Goal: Navigation & Orientation: Find specific page/section

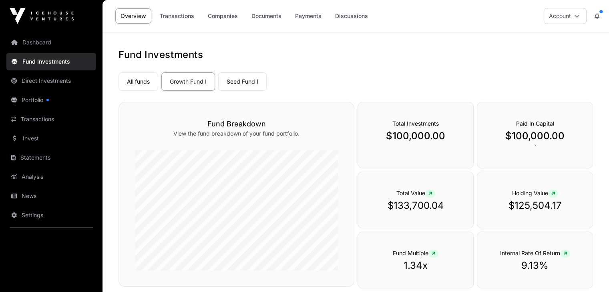
click at [226, 20] on link "Companies" at bounding box center [223, 15] width 40 height 15
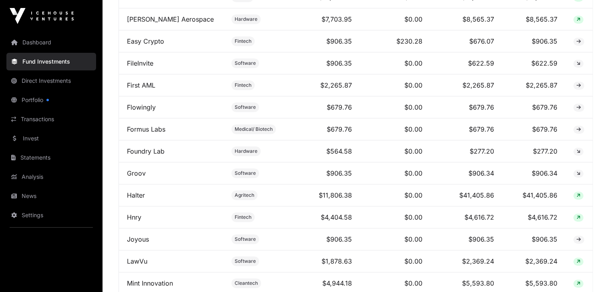
scroll to position [521, 0]
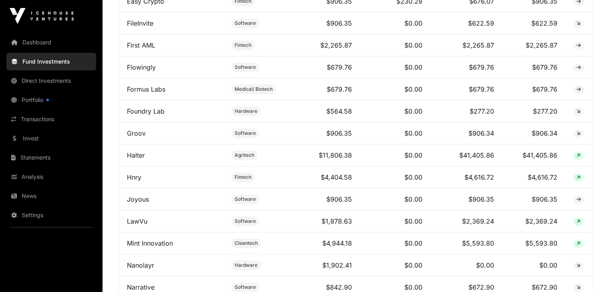
click at [43, 80] on link "Direct Investments" at bounding box center [51, 81] width 90 height 18
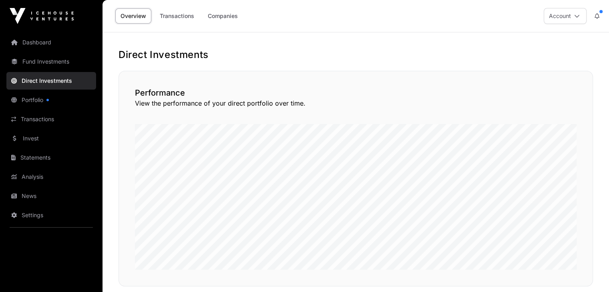
click at [215, 14] on link "Companies" at bounding box center [223, 15] width 40 height 15
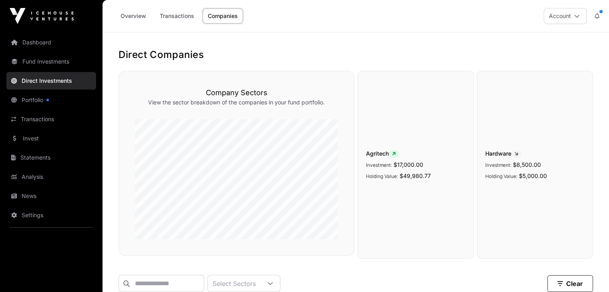
scroll to position [160, 0]
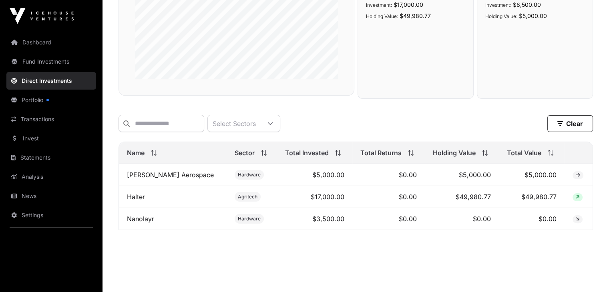
click at [41, 63] on link "Fund Investments" at bounding box center [51, 62] width 90 height 18
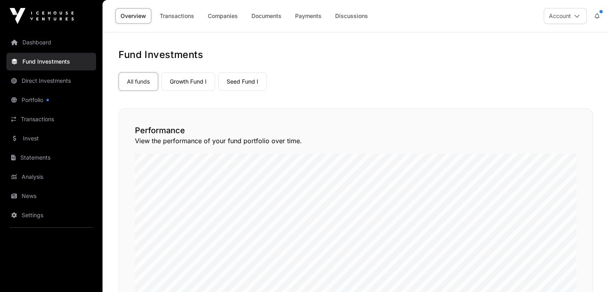
click at [41, 63] on link "Fund Investments" at bounding box center [51, 62] width 90 height 18
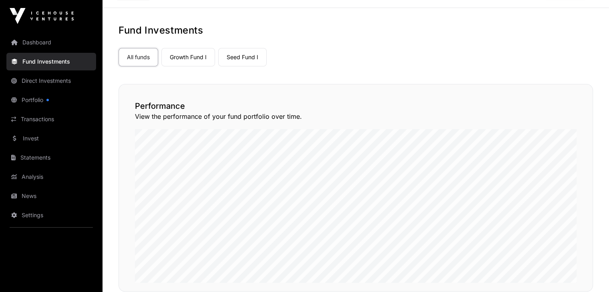
scroll to position [80, 0]
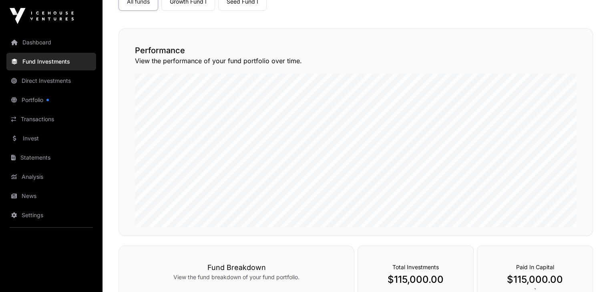
click at [194, 1] on link "Growth Fund I" at bounding box center [188, 1] width 54 height 18
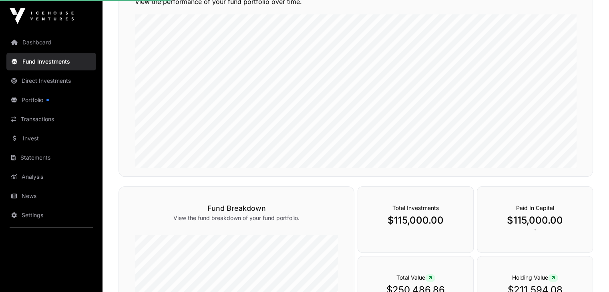
scroll to position [200, 0]
